Goal: Task Accomplishment & Management: Manage account settings

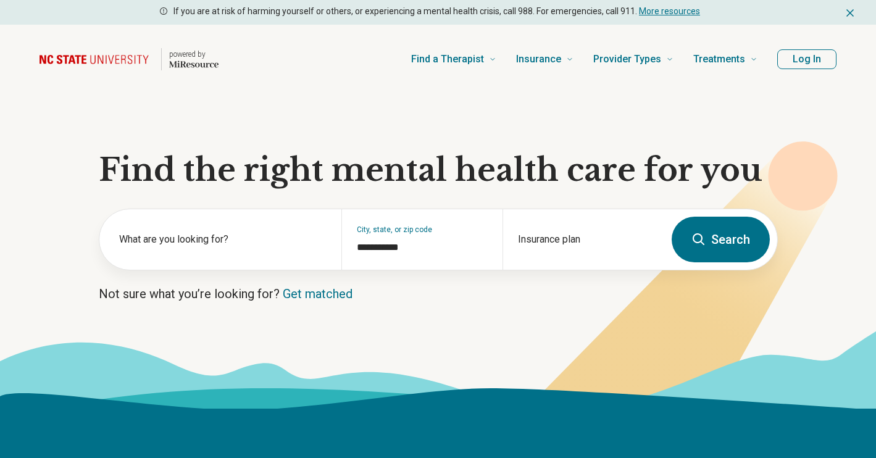
type input "**********"
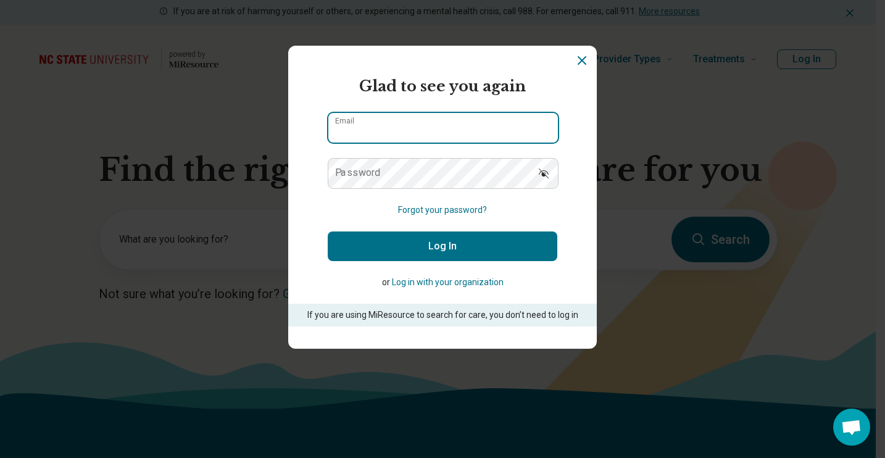
type input "**********"
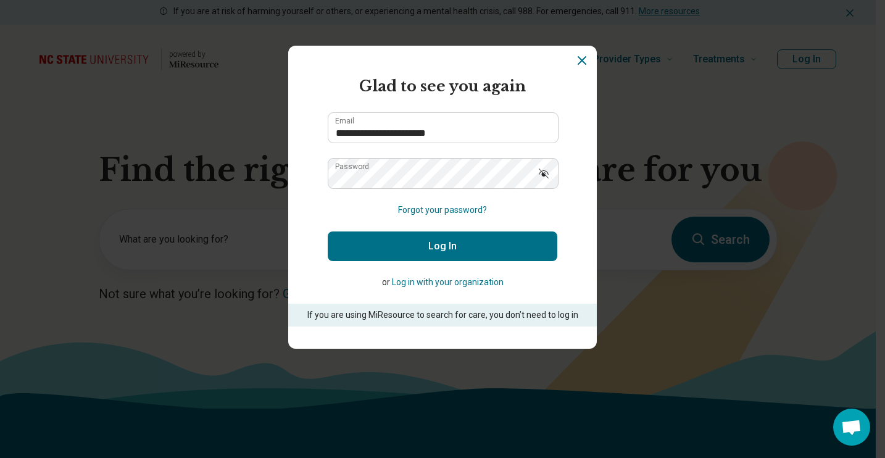
click at [460, 254] on button "Log In" at bounding box center [443, 246] width 230 height 30
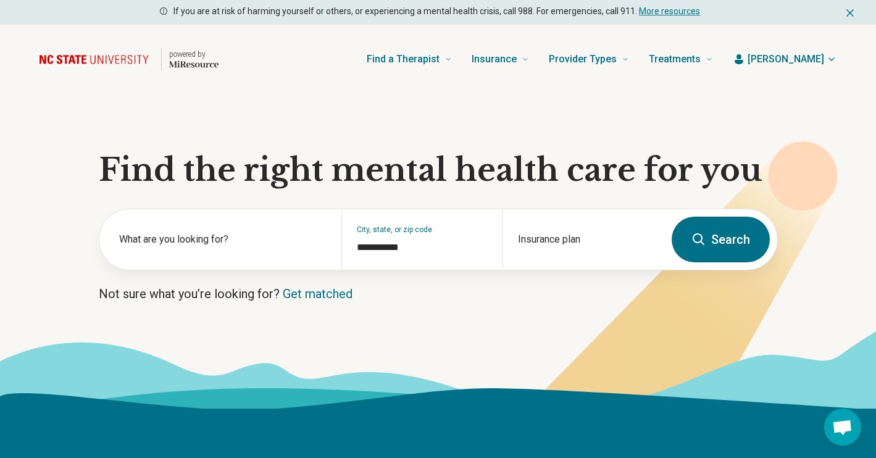
click at [713, 224] on button "Search" at bounding box center [720, 240] width 98 height 46
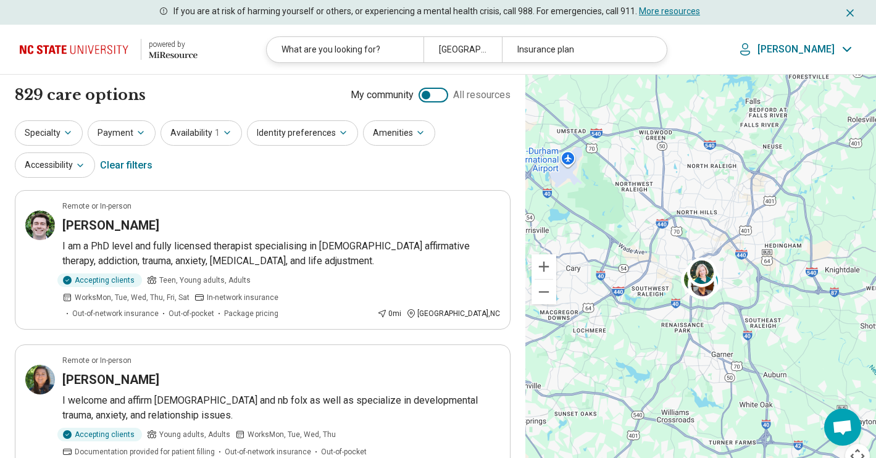
click at [177, 49] on div "powered by" at bounding box center [173, 44] width 49 height 11
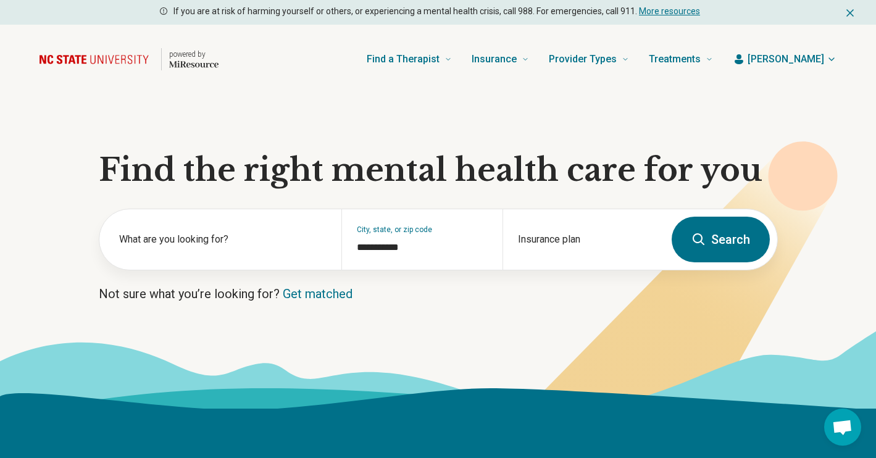
click at [814, 55] on span "[PERSON_NAME]" at bounding box center [785, 59] width 77 height 15
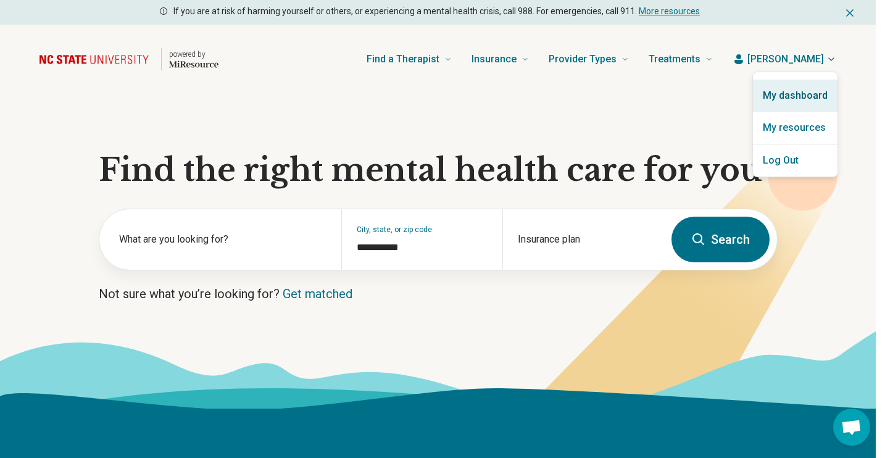
click at [784, 108] on link "My dashboard" at bounding box center [795, 96] width 85 height 32
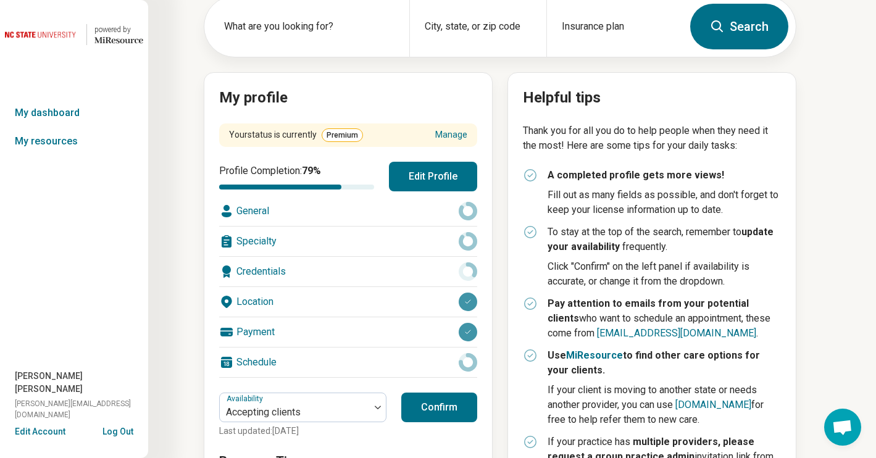
scroll to position [73, 0]
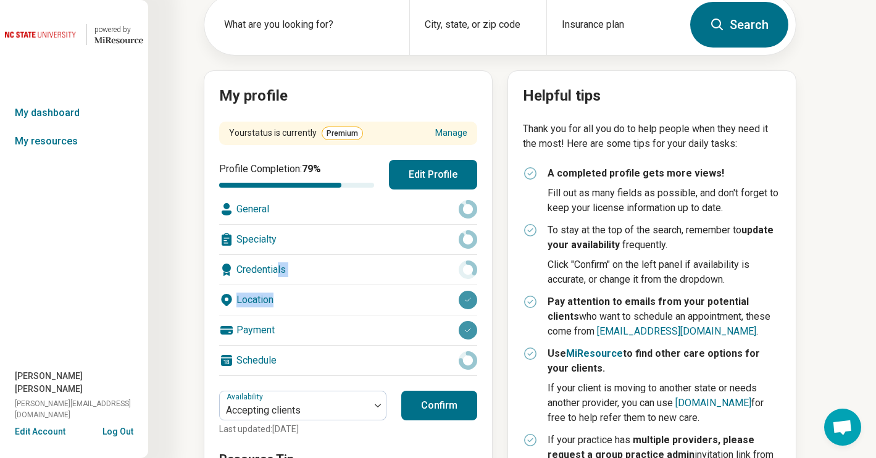
drag, startPoint x: 279, startPoint y: 270, endPoint x: 445, endPoint y: 308, distance: 170.2
click at [454, 308] on ul "General Specialty Credentials Location Payment Schedule" at bounding box center [348, 284] width 258 height 181
click at [434, 397] on button "Confirm" at bounding box center [439, 406] width 76 height 30
